Goal: Find contact information: Find contact information

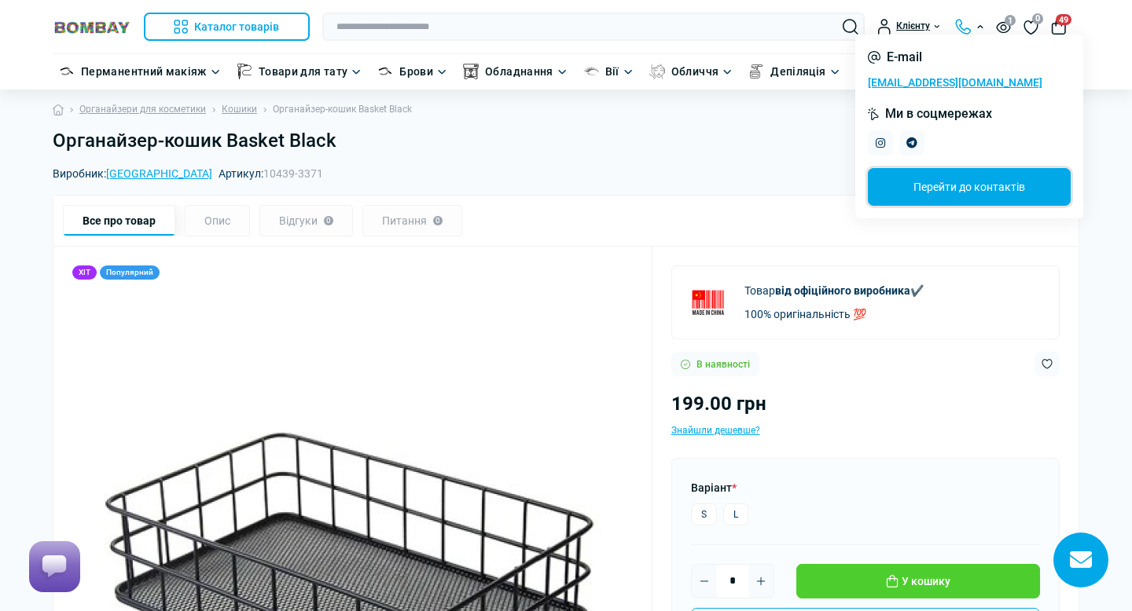
click at [974, 189] on link "Перейти до контактів" at bounding box center [969, 187] width 203 height 38
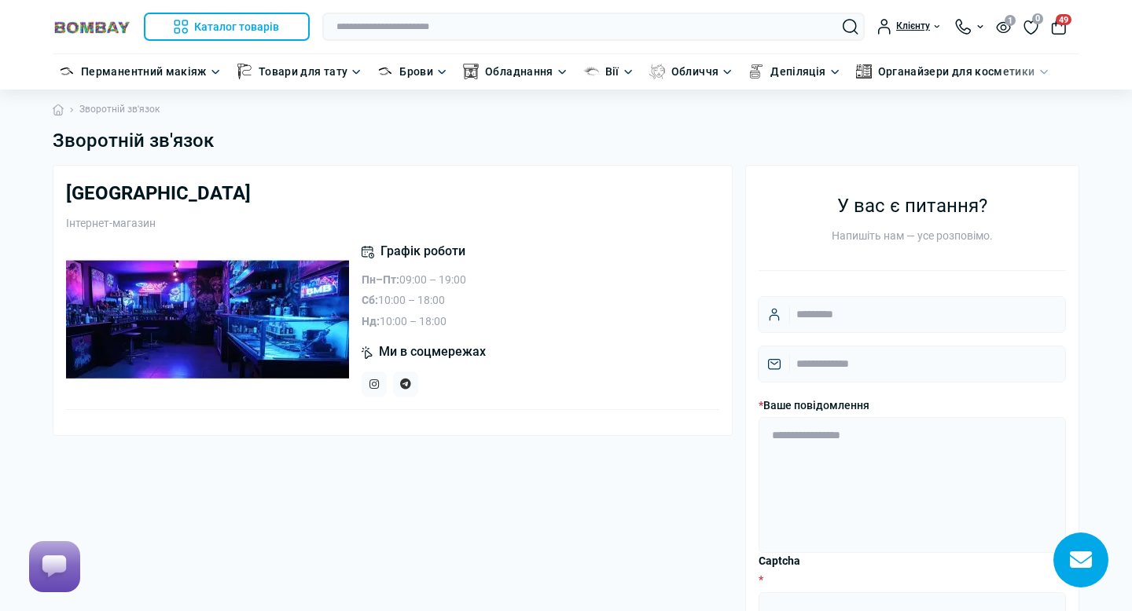
click at [79, 27] on img at bounding box center [92, 27] width 79 height 15
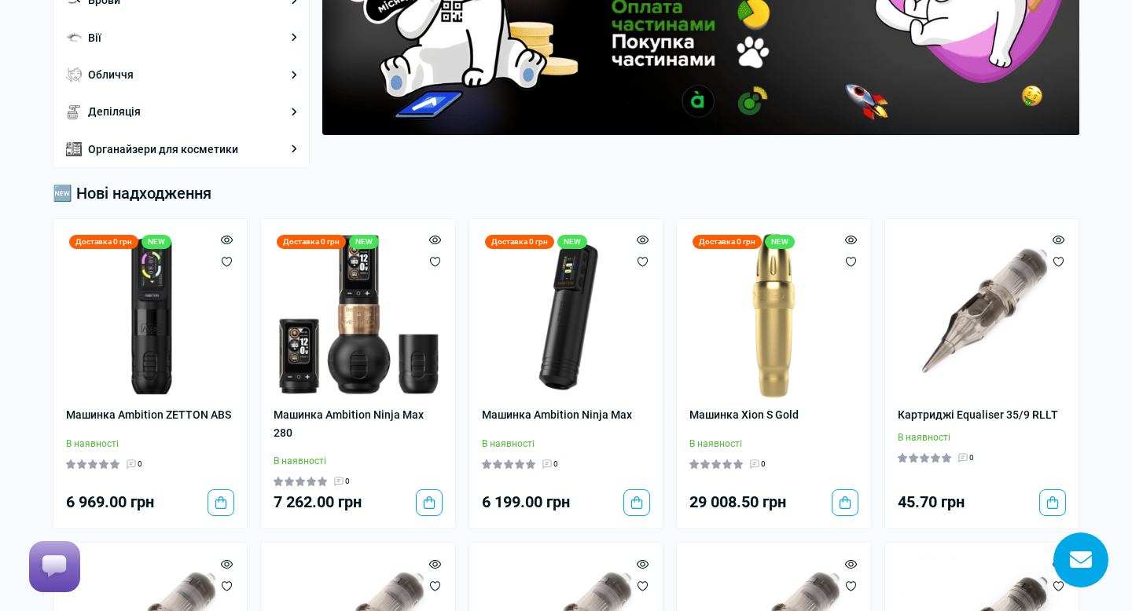
scroll to position [236, 0]
